Goal: Use online tool/utility

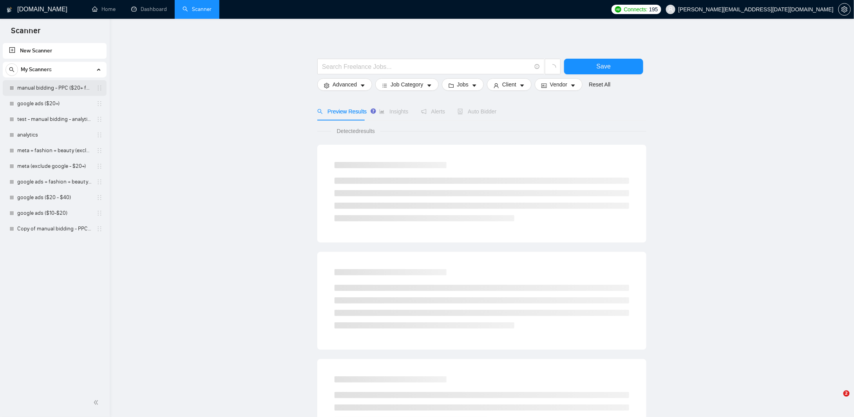
click at [40, 87] on link "manual bidding - PPC ($20+ few negatives + title search)" at bounding box center [54, 88] width 74 height 16
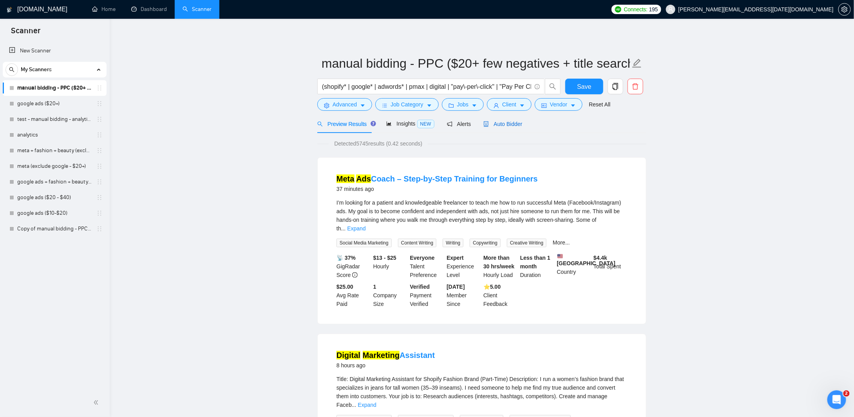
click at [508, 121] on span "Auto Bidder" at bounding box center [502, 124] width 39 height 6
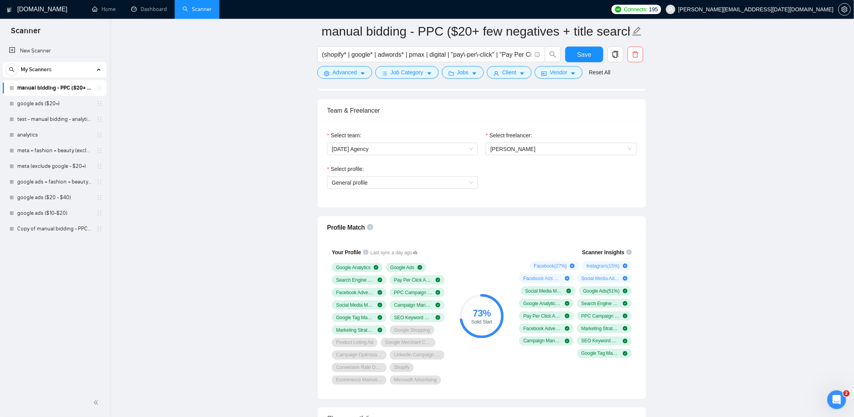
scroll to position [431, 0]
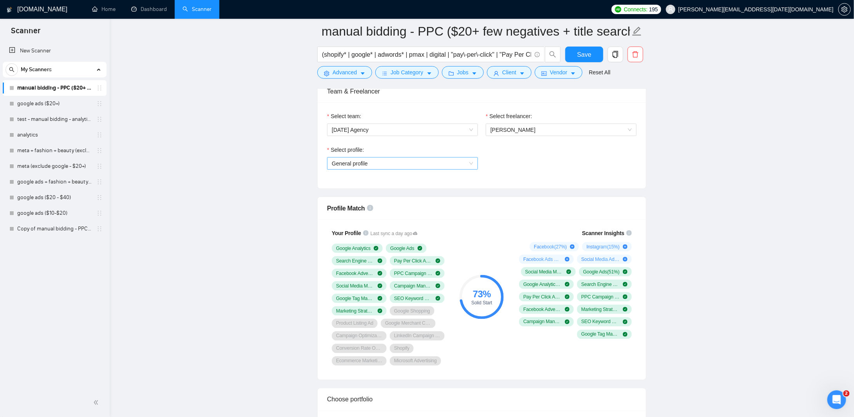
click at [397, 159] on span "General profile" at bounding box center [402, 164] width 141 height 12
click at [390, 204] on span "Search Engine Marketing" at bounding box center [362, 201] width 61 height 6
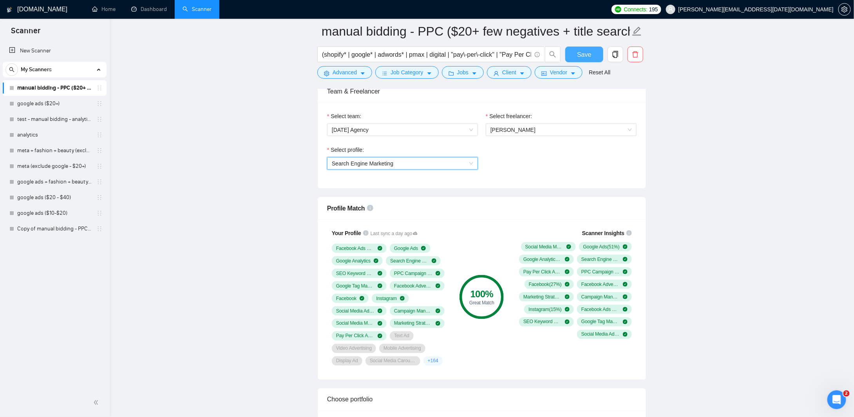
click at [591, 53] on button "Save" at bounding box center [584, 55] width 38 height 16
